Goal: Task Accomplishment & Management: Manage account settings

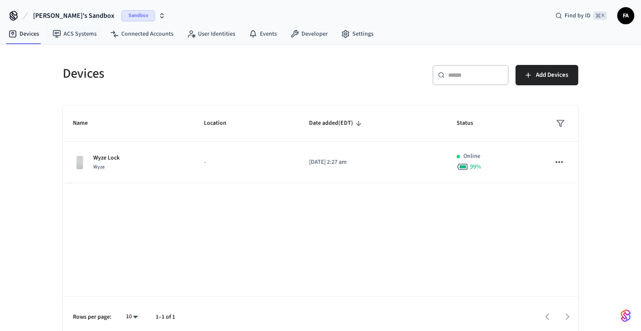
click at [68, 15] on span "[PERSON_NAME]'s Sandbox" at bounding box center [73, 16] width 81 height 10
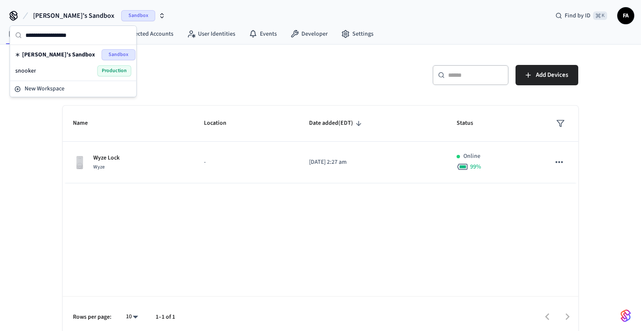
click at [53, 70] on div "snooker Production" at bounding box center [73, 70] width 116 height 11
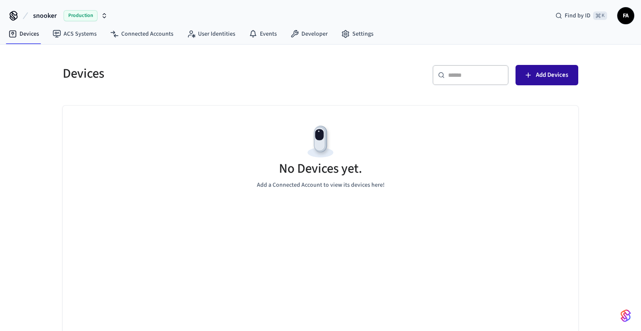
click at [561, 70] on span "Add Devices" at bounding box center [552, 75] width 32 height 11
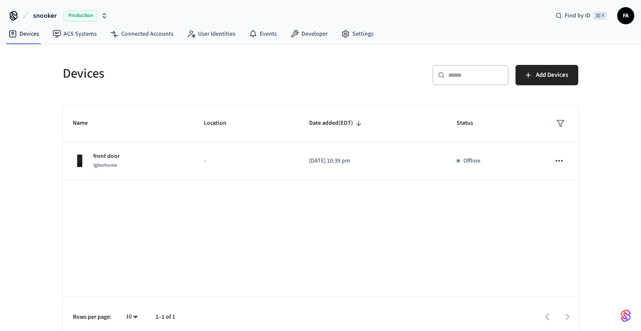
scroll to position [6, 0]
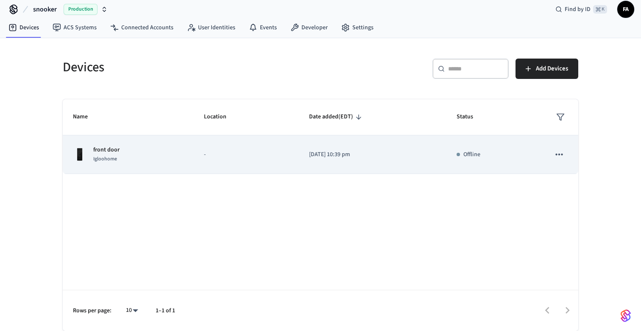
click at [559, 152] on icon "sticky table" at bounding box center [559, 154] width 11 height 11
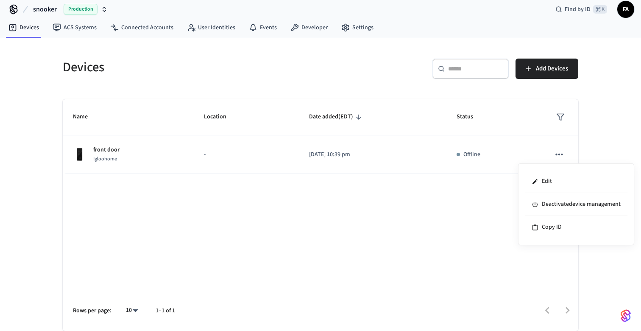
click at [615, 141] on div at bounding box center [320, 165] width 641 height 331
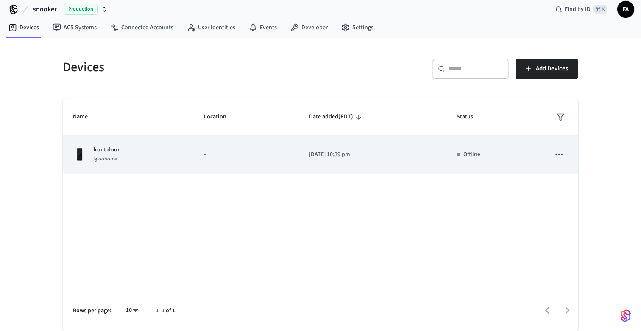
click at [171, 155] on div "front door Igloohome" at bounding box center [128, 154] width 111 height 18
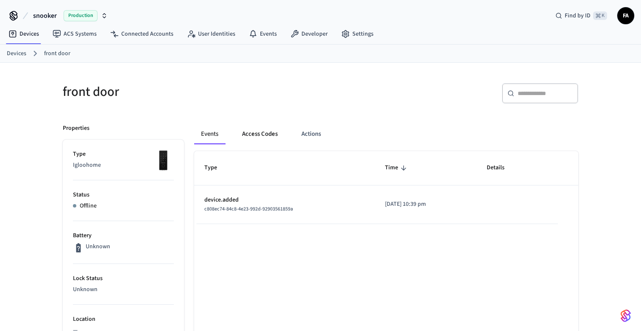
click at [278, 133] on button "Access Codes" at bounding box center [259, 134] width 49 height 20
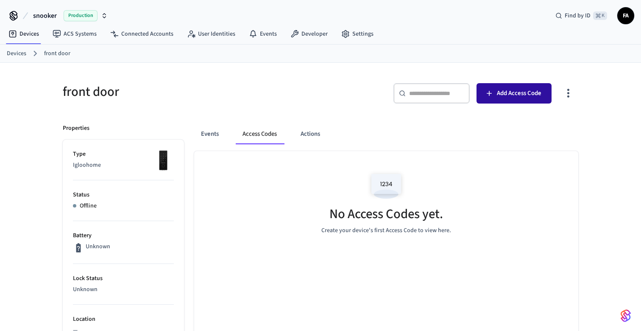
click at [510, 89] on span "Add Access Code" at bounding box center [519, 93] width 45 height 11
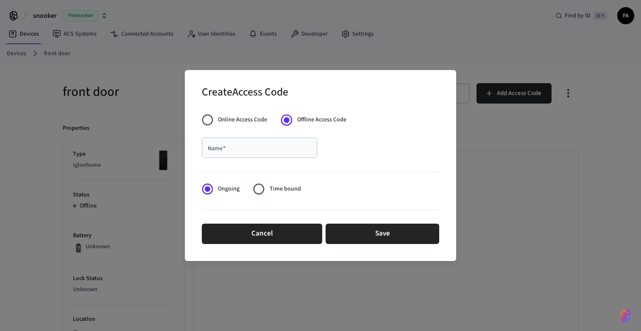
click at [249, 157] on div "Name   *" at bounding box center [259, 147] width 115 height 20
type input "****"
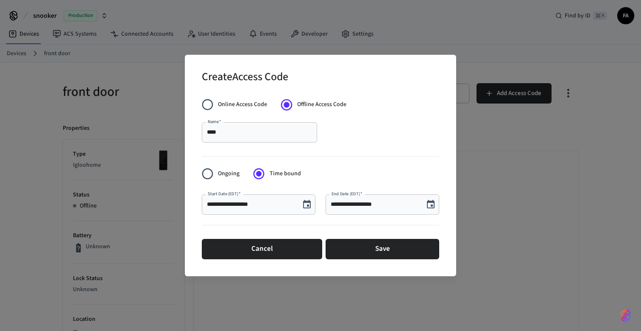
click at [430, 203] on icon "Choose date, selected date is Aug 25, 2025" at bounding box center [431, 204] width 10 height 10
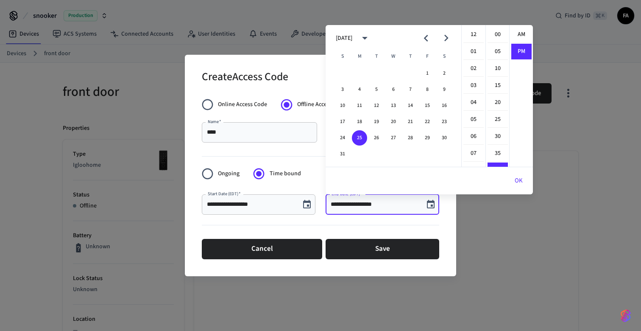
scroll to position [16, 0]
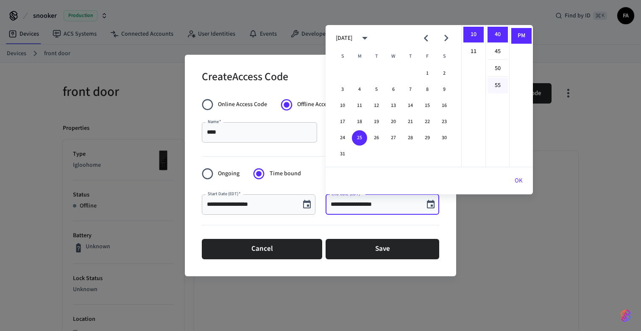
click at [494, 88] on li "55" at bounding box center [498, 86] width 20 height 16
type input "**********"
click at [417, 223] on div at bounding box center [320, 226] width 237 height 17
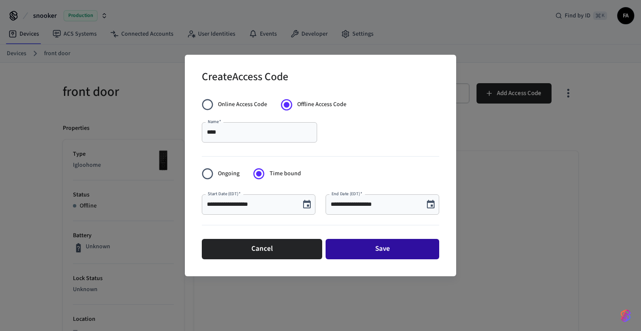
click at [385, 248] on button "Save" at bounding box center [383, 249] width 114 height 20
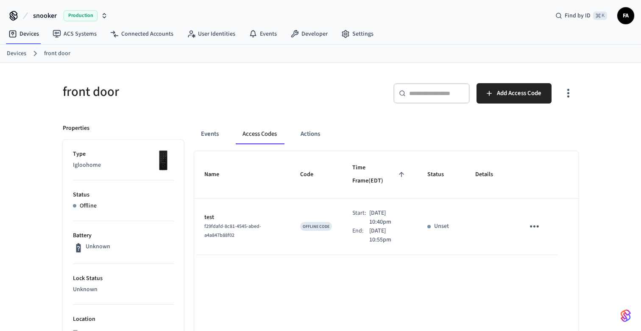
click at [532, 220] on icon "sticky table" at bounding box center [534, 226] width 13 height 13
click at [475, 245] on div at bounding box center [320, 165] width 641 height 331
click at [374, 210] on p "[DATE] 10:40pm" at bounding box center [388, 218] width 38 height 18
click at [291, 209] on td "OFFLINE CODE" at bounding box center [316, 226] width 52 height 56
drag, startPoint x: 298, startPoint y: 214, endPoint x: 358, endPoint y: 213, distance: 60.6
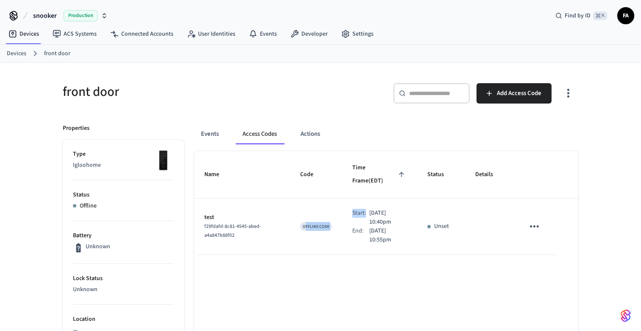
click at [358, 213] on tr "test f29fdafd-8c81-4545-abed-a4a847b88f02 OFFLINE CODE Start: [DATE] 10:40pm En…" at bounding box center [386, 226] width 384 height 56
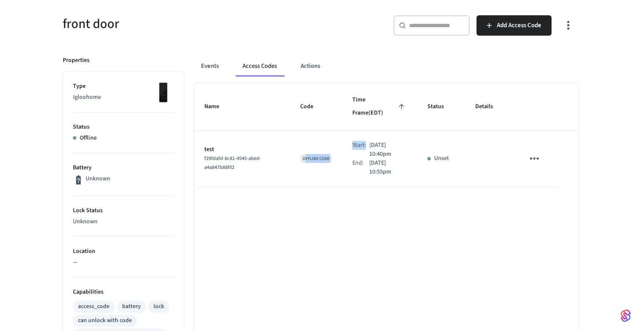
scroll to position [77, 0]
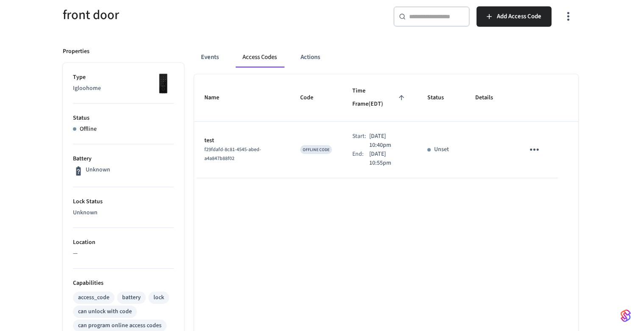
click at [214, 145] on div "f29fdafd-8c81-4545-abed-a4a847b88f02" at bounding box center [241, 154] width 75 height 18
click at [204, 136] on p "test" at bounding box center [241, 140] width 75 height 9
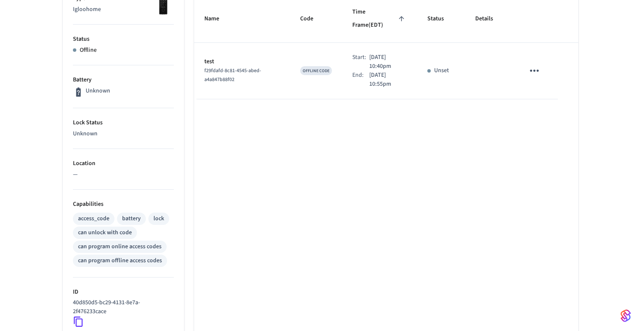
scroll to position [165, 0]
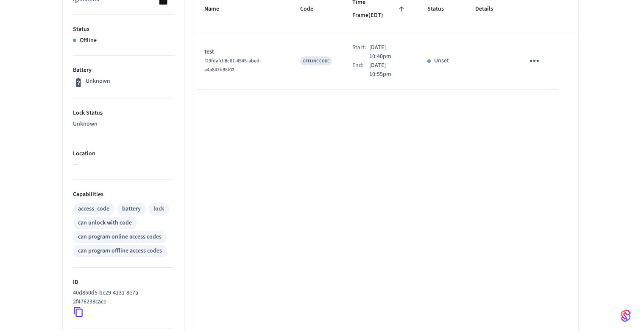
click at [530, 54] on icon "sticky table" at bounding box center [534, 60] width 13 height 13
click at [553, 78] on li "Edit" at bounding box center [555, 72] width 40 height 23
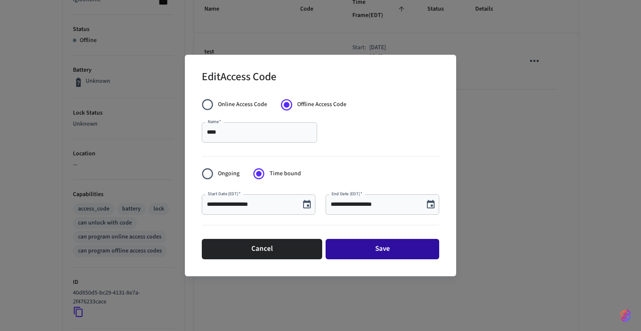
click at [378, 251] on button "Save" at bounding box center [383, 249] width 114 height 20
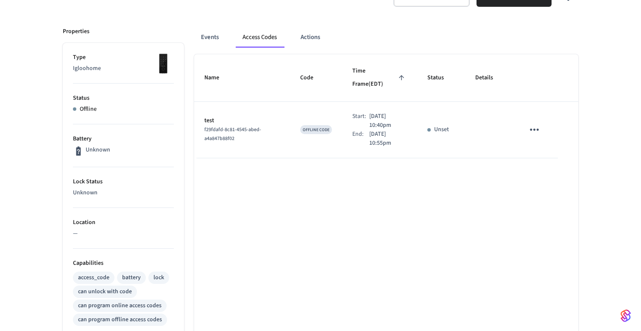
scroll to position [94, 0]
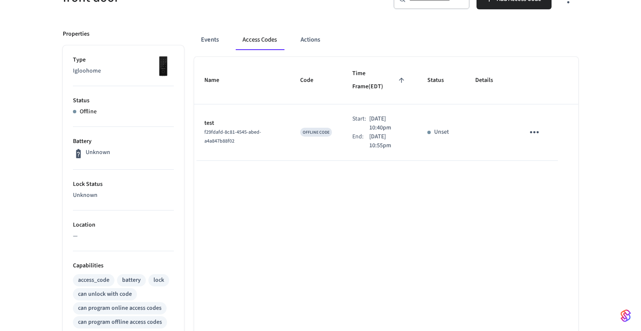
click at [435, 128] on p "Unset" at bounding box center [441, 132] width 15 height 9
click at [300, 128] on div "OFFLINE CODE" at bounding box center [316, 132] width 32 height 9
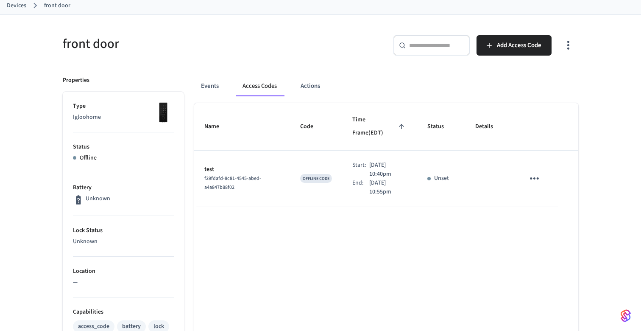
scroll to position [47, 0]
click at [312, 85] on button "Actions" at bounding box center [310, 87] width 33 height 20
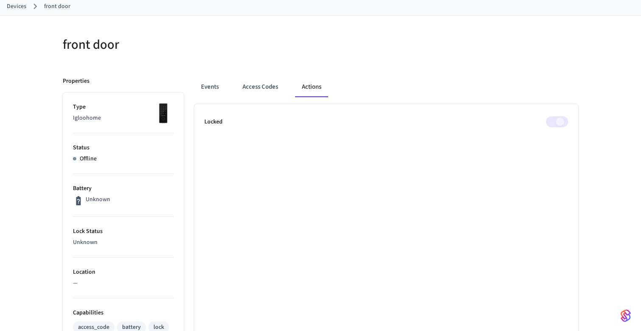
click at [555, 122] on span at bounding box center [557, 121] width 22 height 11
click at [228, 79] on div "Events Access Codes Actions" at bounding box center [386, 87] width 384 height 20
click at [211, 87] on button "Events" at bounding box center [209, 87] width 31 height 20
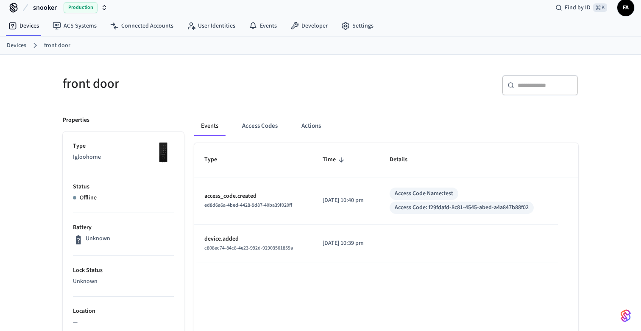
scroll to position [14, 0]
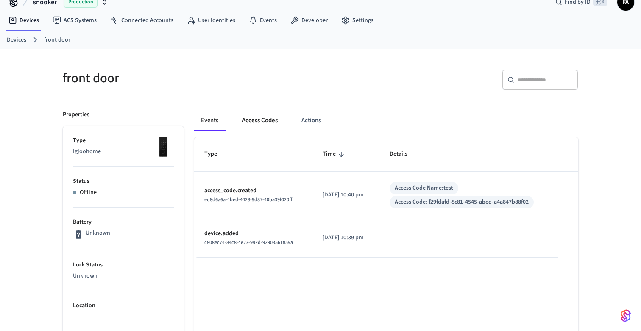
click at [250, 117] on button "Access Codes" at bounding box center [259, 120] width 49 height 20
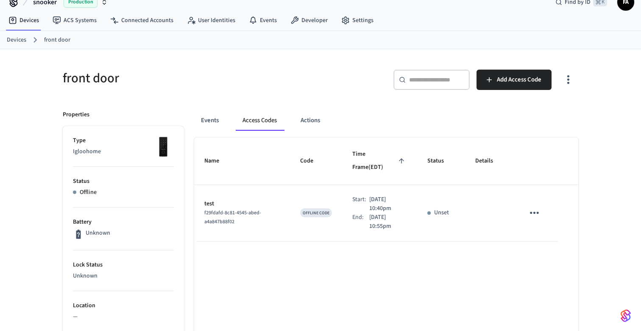
click at [565, 78] on icon "button" at bounding box center [568, 79] width 13 height 13
click at [565, 78] on div at bounding box center [320, 165] width 641 height 331
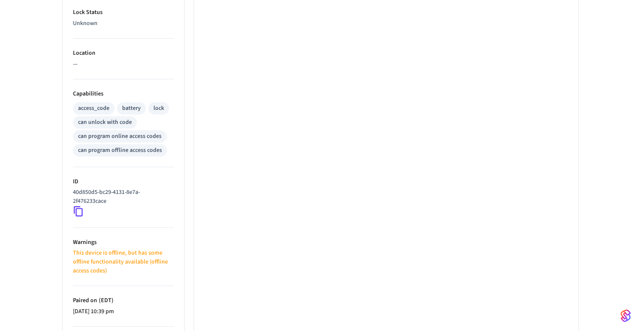
scroll to position [293, 0]
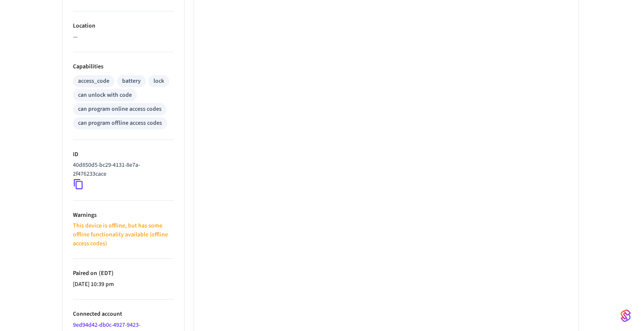
click at [129, 83] on div "battery" at bounding box center [131, 81] width 19 height 9
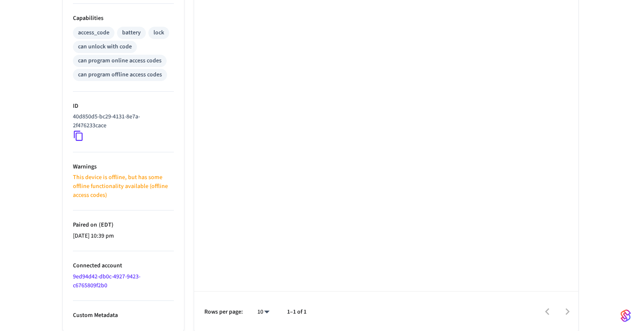
scroll to position [343, 0]
click at [93, 312] on p "Custom Metadata" at bounding box center [123, 314] width 101 height 9
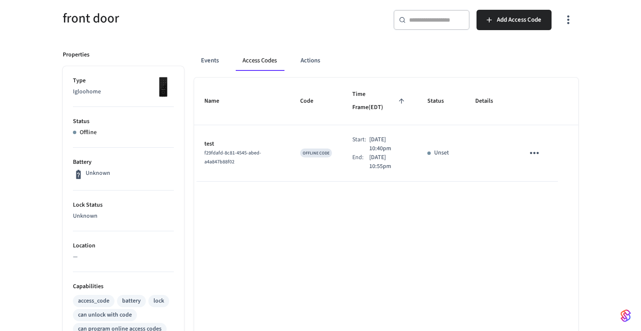
scroll to position [0, 0]
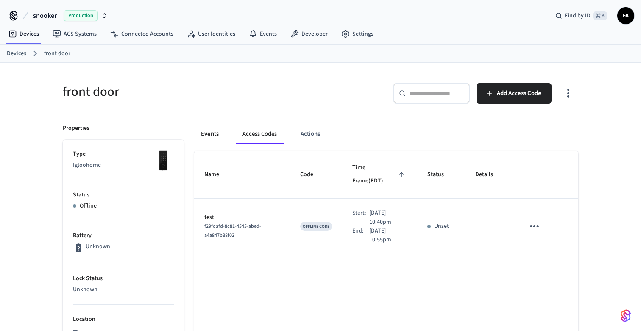
click at [218, 131] on button "Events" at bounding box center [209, 134] width 31 height 20
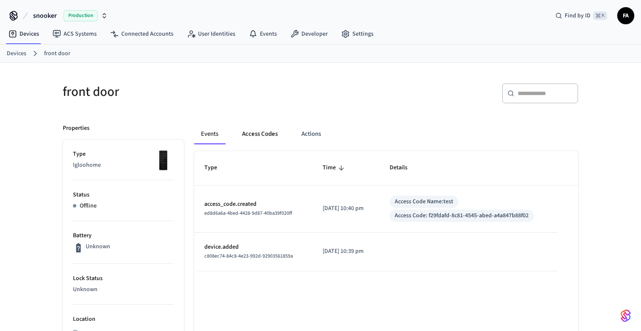
click at [258, 131] on button "Access Codes" at bounding box center [259, 134] width 49 height 20
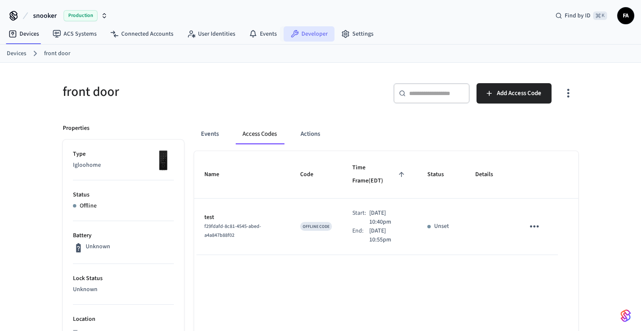
click at [293, 28] on link "Developer" at bounding box center [309, 33] width 51 height 15
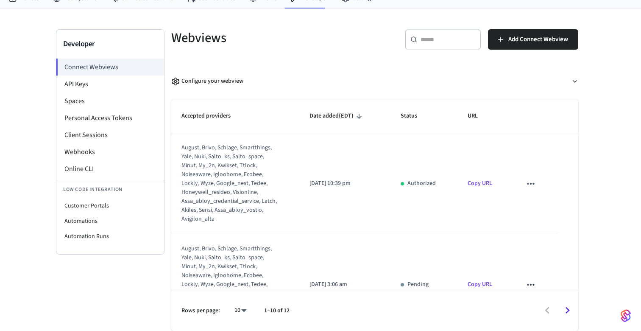
click at [477, 184] on link "Copy URL" at bounding box center [480, 183] width 25 height 8
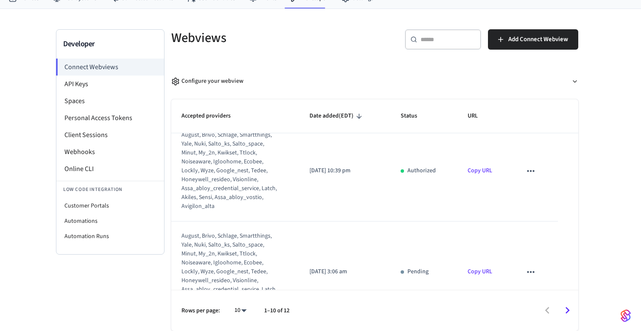
scroll to position [20, 0]
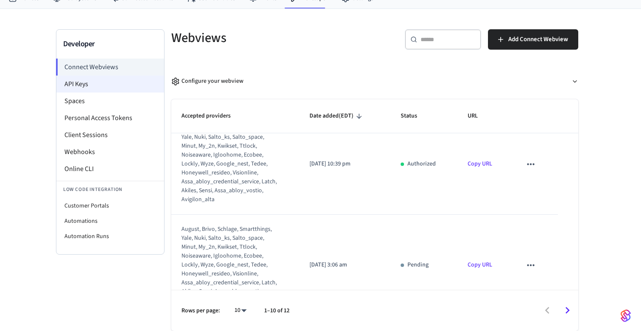
click at [83, 85] on li "API Keys" at bounding box center [110, 83] width 108 height 17
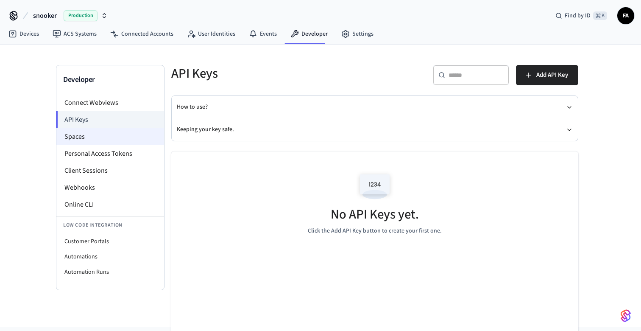
click at [87, 138] on li "Spaces" at bounding box center [110, 136] width 108 height 17
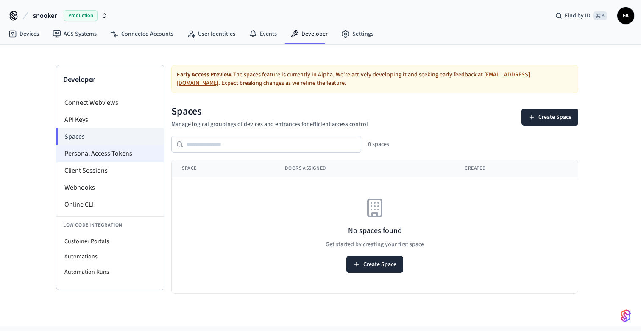
click at [99, 159] on li "Personal Access Tokens" at bounding box center [110, 153] width 108 height 17
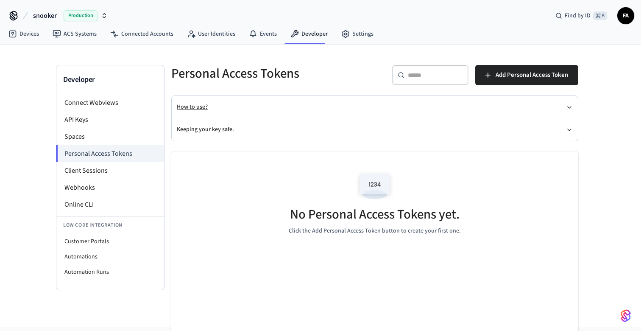
click at [228, 102] on button "How to use?" at bounding box center [375, 107] width 396 height 22
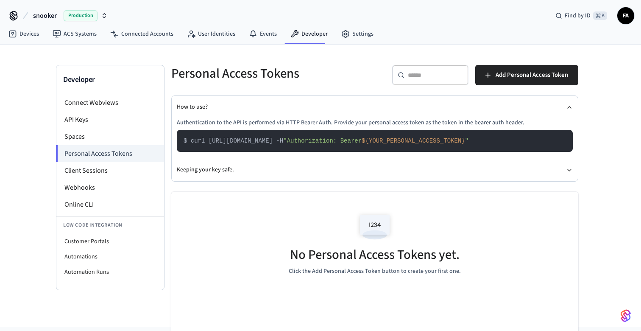
click at [294, 172] on button "Keeping your key safe." at bounding box center [375, 170] width 396 height 22
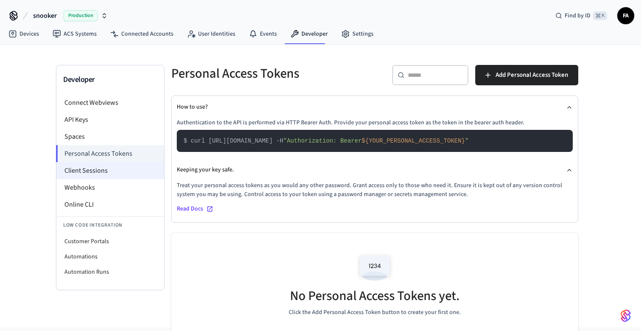
click at [102, 162] on li "Client Sessions" at bounding box center [110, 170] width 108 height 17
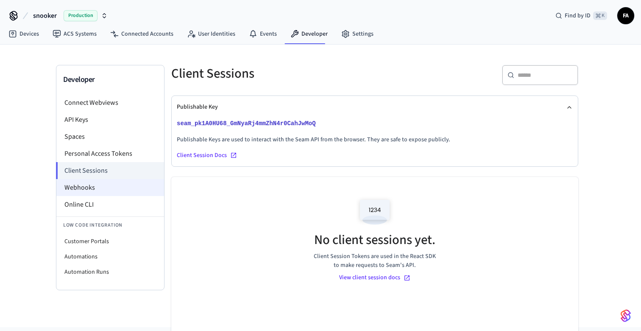
click at [100, 184] on li "Webhooks" at bounding box center [110, 187] width 108 height 17
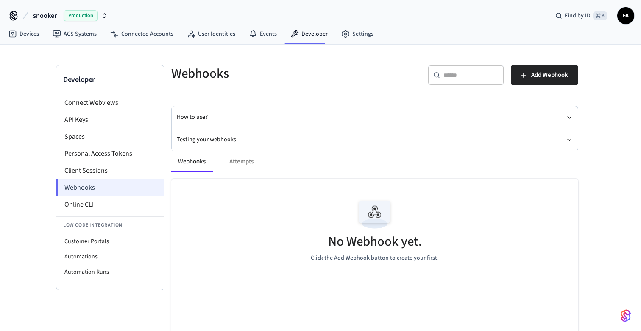
click at [95, 190] on li "Webhooks" at bounding box center [110, 187] width 108 height 17
click at [246, 164] on div "Webhooks Attempts" at bounding box center [374, 161] width 407 height 20
click at [197, 163] on button "Webhooks" at bounding box center [191, 161] width 41 height 20
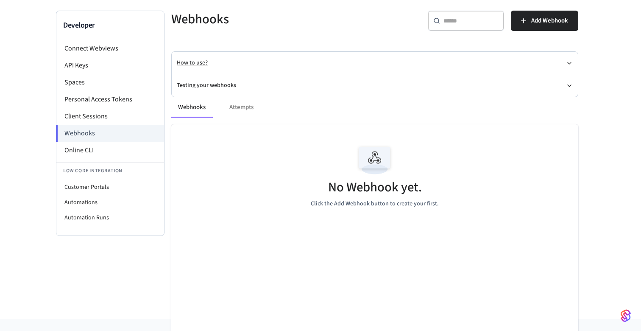
scroll to position [52, 0]
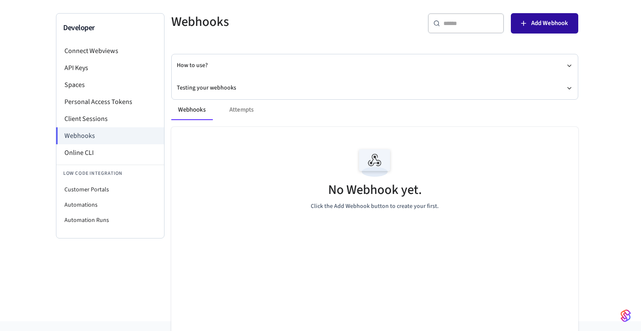
click at [530, 27] on button "Add Webhook" at bounding box center [544, 23] width 67 height 20
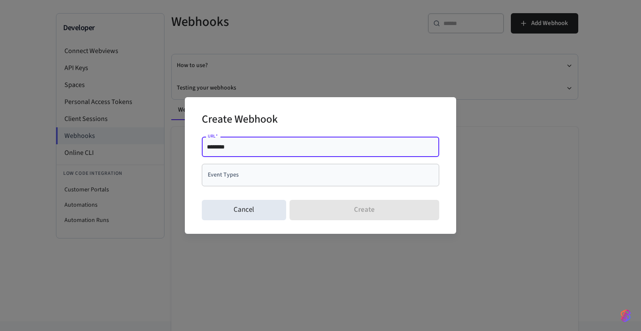
click at [240, 180] on input "Event Types" at bounding box center [314, 174] width 217 height 15
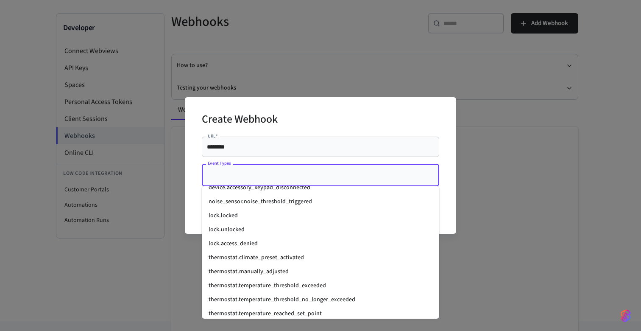
scroll to position [1134, 0]
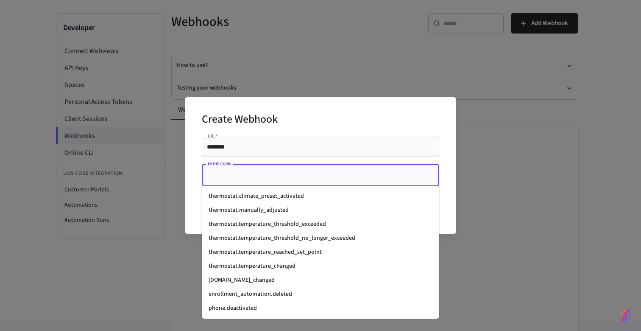
click at [187, 209] on div "Create Webhook URL   * ******** URL   * Event Types Event Types Cancel Create" at bounding box center [320, 165] width 271 height 137
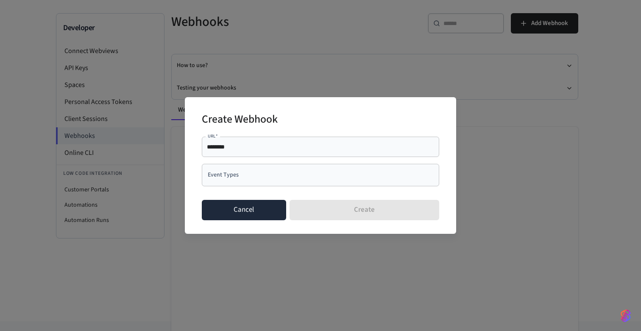
click at [240, 212] on button "Cancel" at bounding box center [244, 210] width 84 height 20
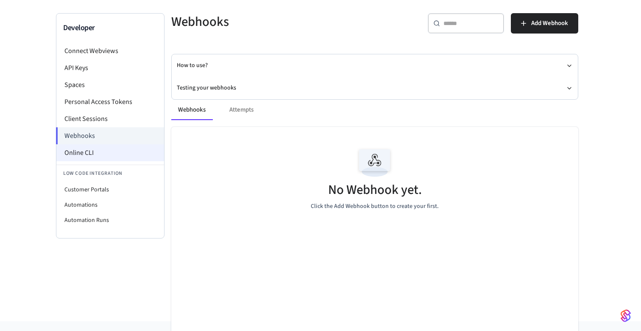
click at [102, 155] on li "Online CLI" at bounding box center [110, 152] width 108 height 17
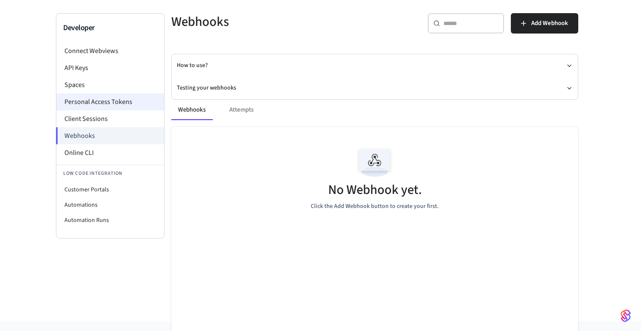
click at [114, 100] on li "Personal Access Tokens" at bounding box center [110, 101] width 108 height 17
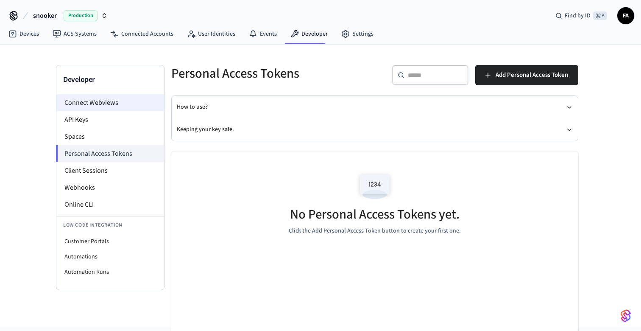
click at [89, 106] on li "Connect Webviews" at bounding box center [110, 102] width 108 height 17
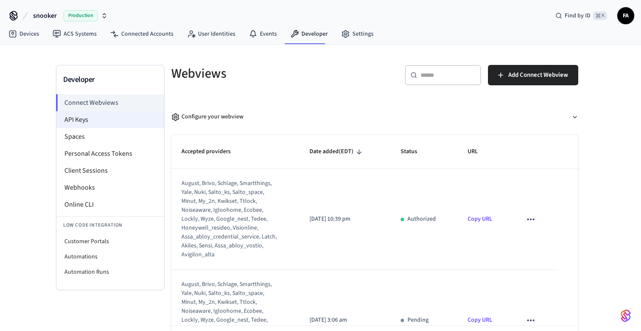
click at [87, 124] on li "API Keys" at bounding box center [110, 119] width 108 height 17
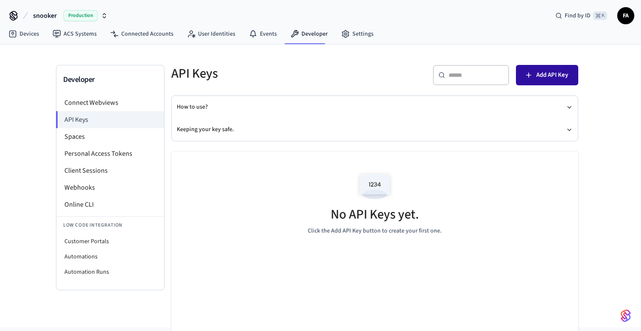
click at [545, 74] on span "Add API Key" at bounding box center [552, 75] width 32 height 11
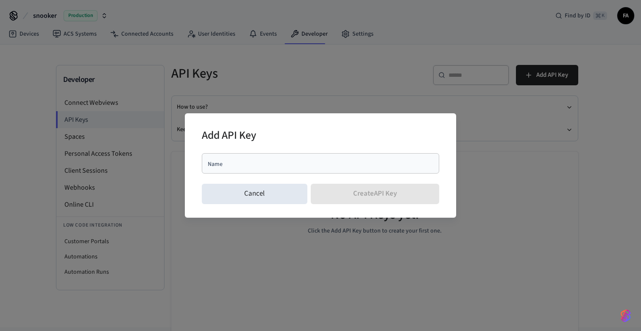
click at [301, 151] on div "Name Name" at bounding box center [320, 165] width 237 height 31
click at [257, 169] on div "Name" at bounding box center [320, 163] width 237 height 20
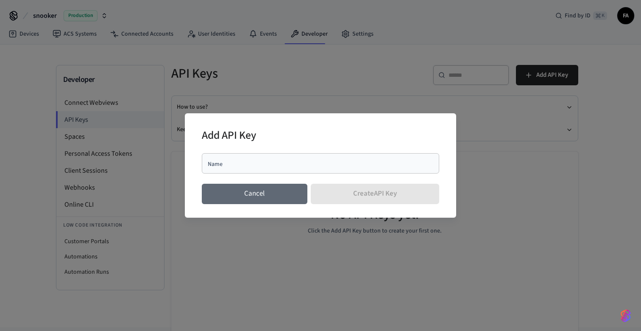
click at [238, 184] on button "Cancel" at bounding box center [255, 194] width 106 height 20
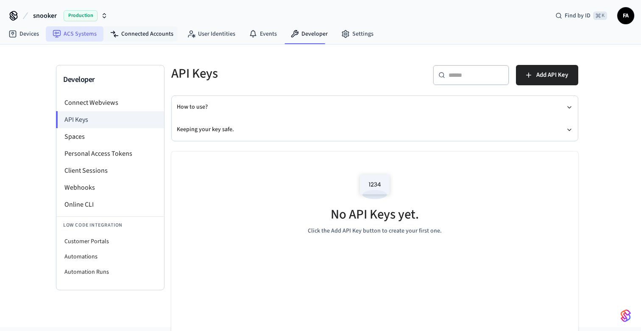
click at [78, 29] on link "ACS Systems" at bounding box center [75, 33] width 58 height 15
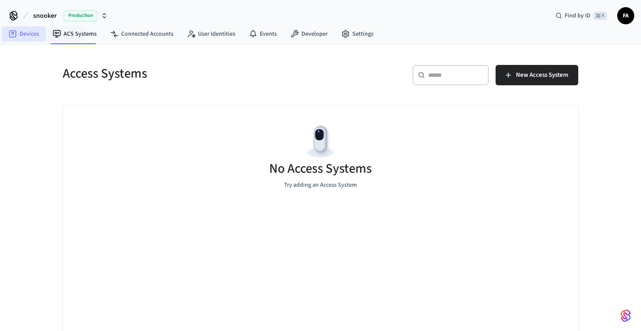
click at [3, 37] on link "Devices" at bounding box center [24, 33] width 44 height 15
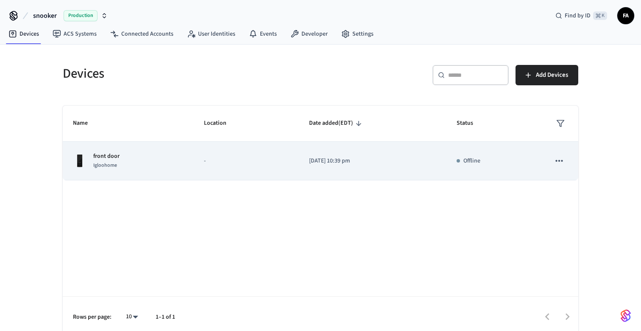
click at [253, 162] on p "-" at bounding box center [246, 160] width 85 height 9
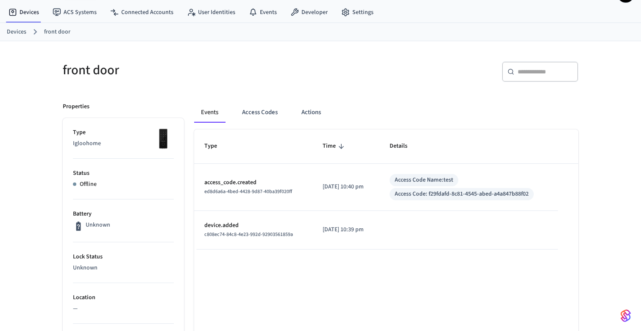
scroll to position [31, 0]
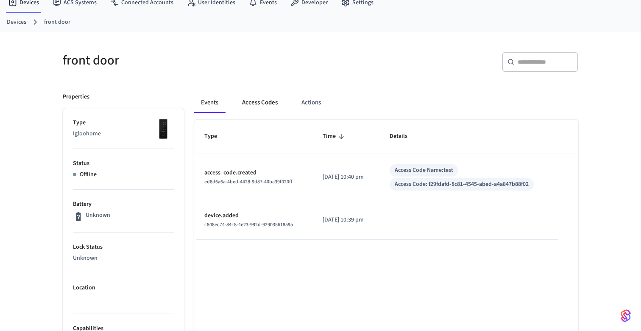
click at [272, 97] on button "Access Codes" at bounding box center [259, 102] width 49 height 20
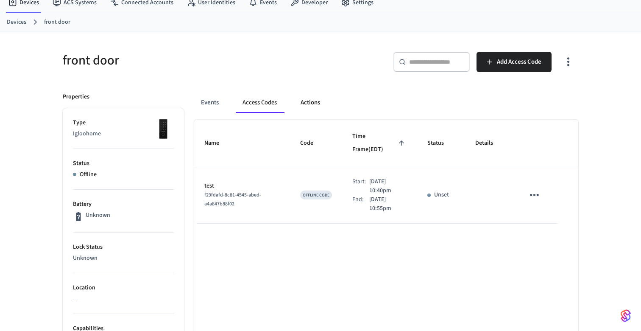
click at [315, 105] on button "Actions" at bounding box center [310, 102] width 33 height 20
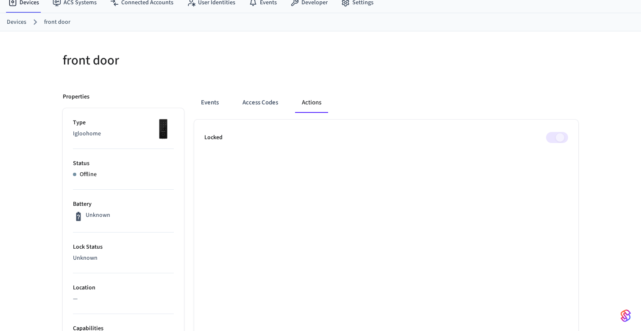
click at [552, 138] on span at bounding box center [557, 137] width 22 height 11
click at [208, 100] on button "Events" at bounding box center [209, 102] width 31 height 20
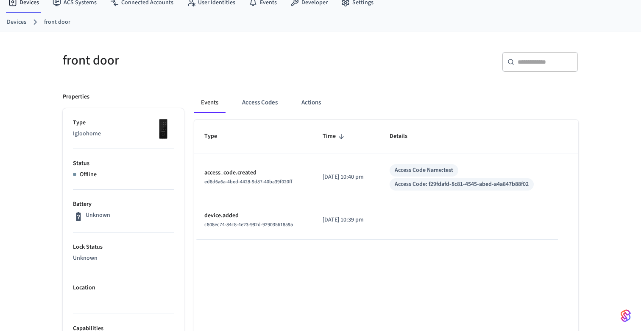
click at [357, 170] on td "[DATE] 10:40 pm" at bounding box center [345, 177] width 67 height 47
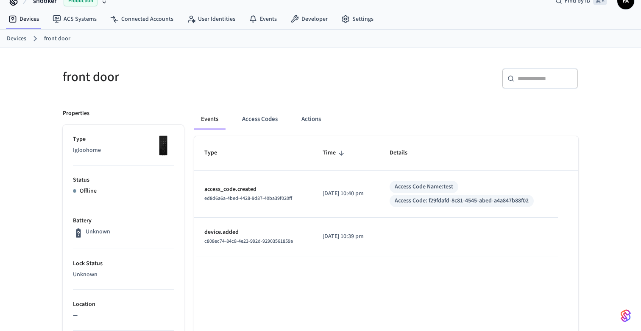
scroll to position [0, 0]
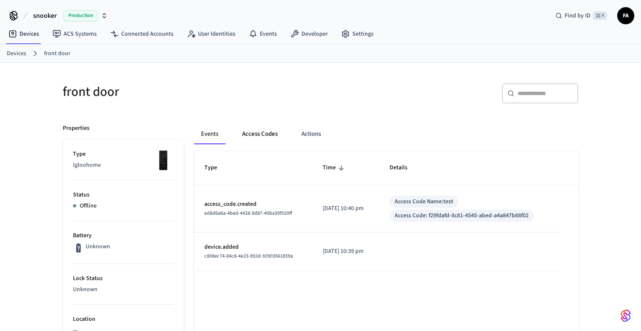
click at [272, 137] on button "Access Codes" at bounding box center [259, 134] width 49 height 20
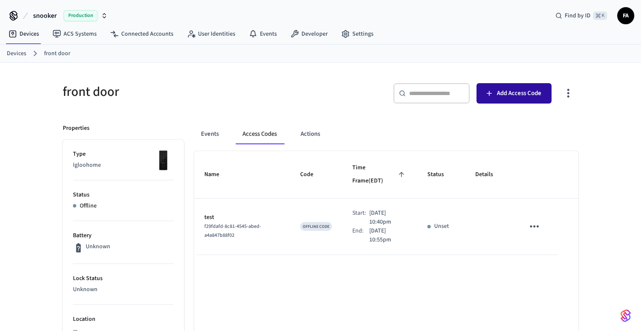
click at [517, 90] on span "Add Access Code" at bounding box center [519, 93] width 45 height 11
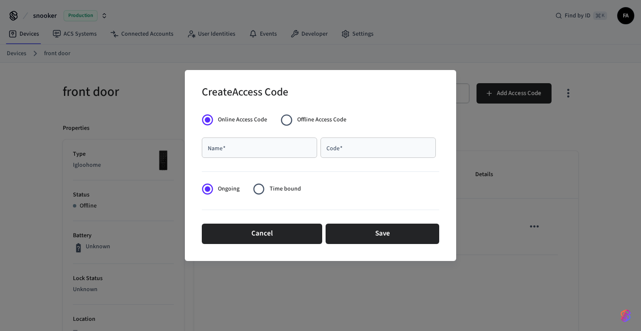
click at [266, 151] on input "Name   *" at bounding box center [259, 147] width 105 height 8
click at [224, 121] on span "Online Access Code" at bounding box center [242, 119] width 49 height 9
click at [235, 144] on input "Name   *" at bounding box center [259, 147] width 105 height 8
type input "****"
click at [360, 152] on div "Code   *" at bounding box center [378, 147] width 115 height 20
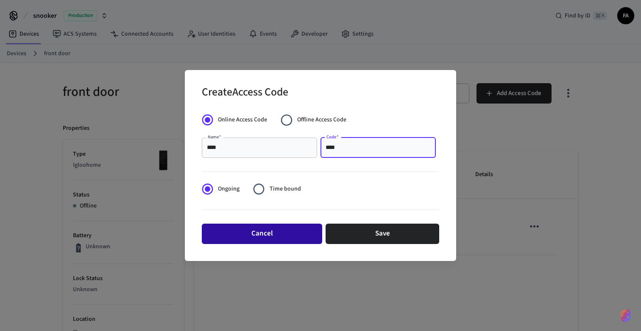
type input "****"
click at [275, 234] on button "Cancel" at bounding box center [262, 233] width 120 height 20
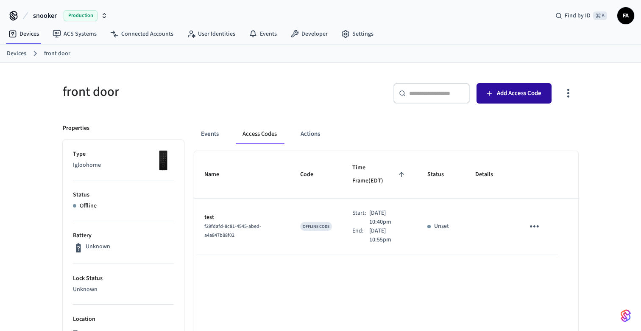
click at [535, 95] on span "Add Access Code" at bounding box center [519, 93] width 45 height 11
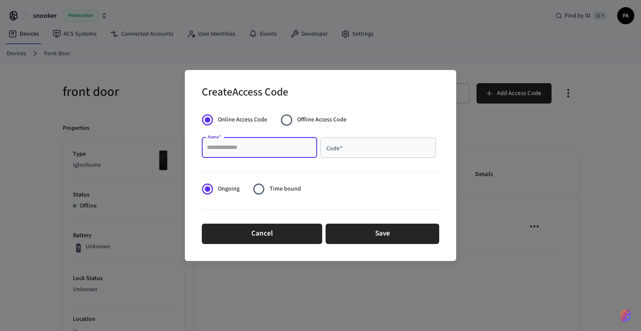
click at [268, 145] on input "Name   *" at bounding box center [259, 147] width 105 height 8
type input "*"
type input "***"
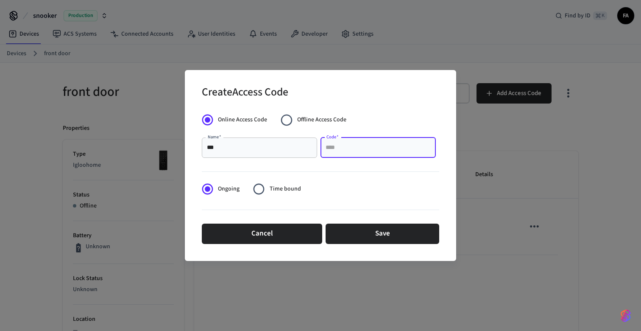
click at [340, 148] on input "Code   *" at bounding box center [378, 147] width 105 height 8
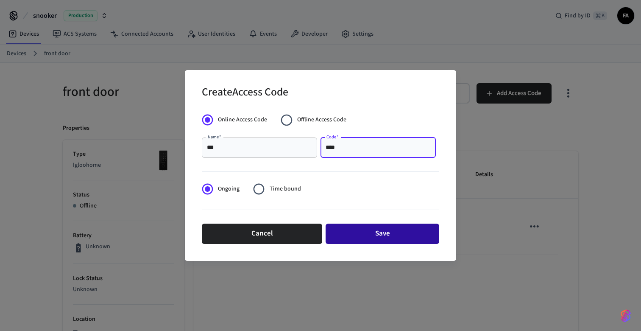
type input "****"
click at [376, 232] on button "Save" at bounding box center [383, 233] width 114 height 20
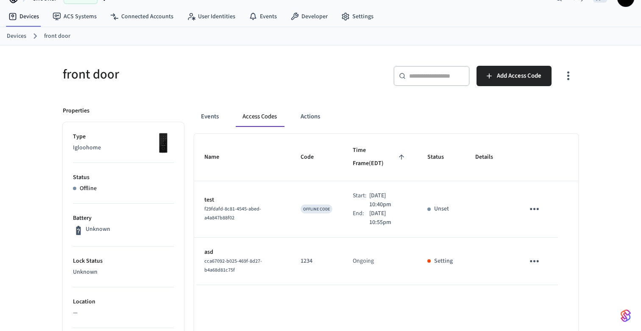
scroll to position [20, 0]
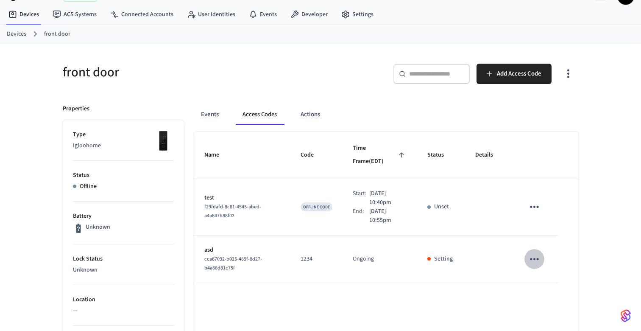
click at [531, 258] on icon "sticky table" at bounding box center [534, 259] width 9 height 2
click at [494, 284] on div at bounding box center [320, 165] width 641 height 331
click at [443, 254] on p "Setting" at bounding box center [443, 258] width 19 height 9
click at [84, 14] on link "ACS Systems" at bounding box center [75, 14] width 58 height 15
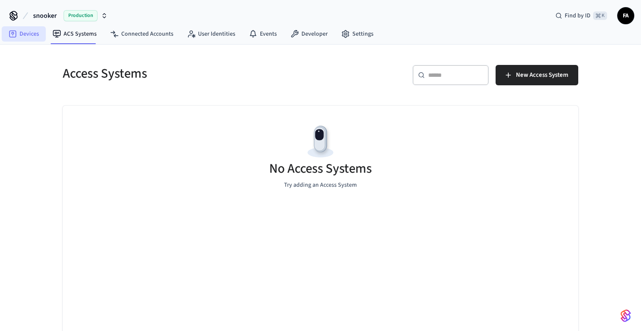
click at [17, 32] on link "Devices" at bounding box center [24, 33] width 44 height 15
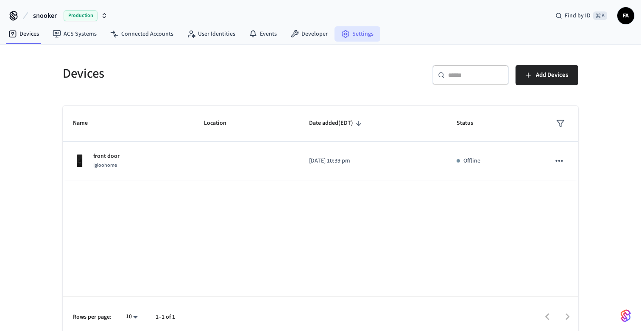
click at [360, 36] on link "Settings" at bounding box center [358, 33] width 46 height 15
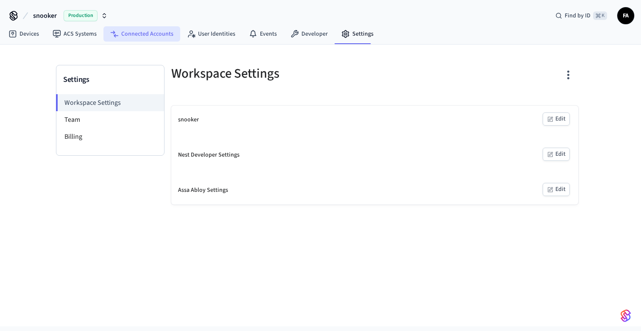
click at [121, 39] on link "Connected Accounts" at bounding box center [141, 33] width 77 height 15
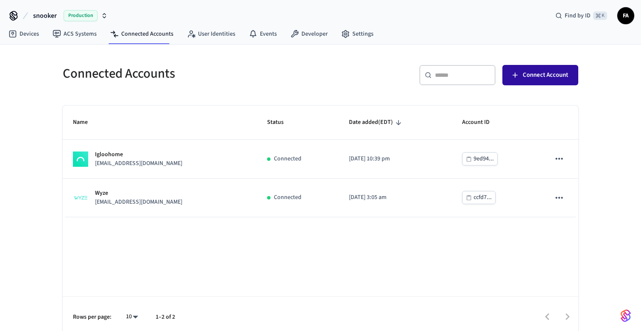
click at [547, 73] on span "Connect Account" at bounding box center [545, 75] width 45 height 11
click at [461, 74] on input "text" at bounding box center [462, 75] width 55 height 8
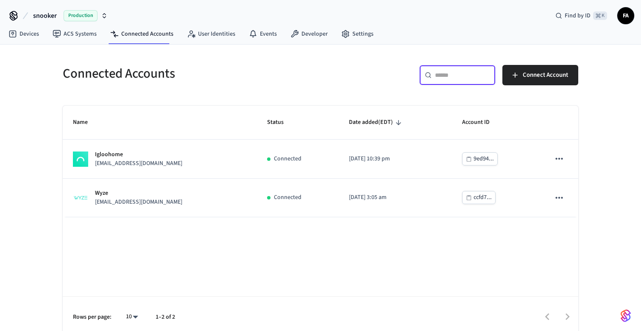
click at [545, 86] on div "​ ​ Connect Account" at bounding box center [452, 78] width 253 height 27
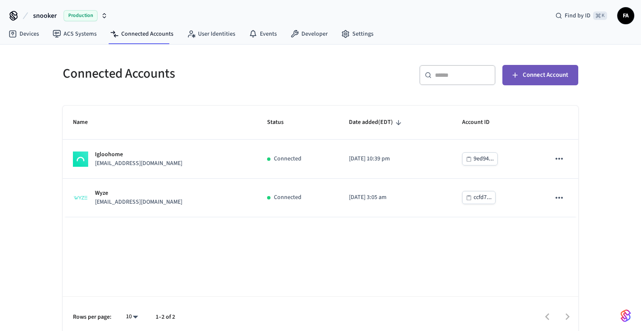
click at [536, 78] on span "Connect Account" at bounding box center [545, 75] width 45 height 11
